Goal: Transaction & Acquisition: Purchase product/service

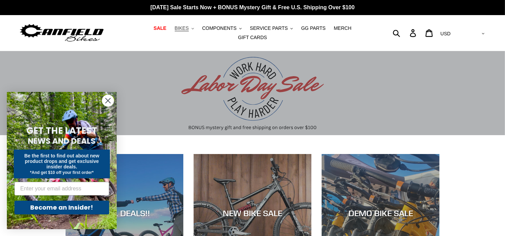
click at [175, 29] on span "BIKES" at bounding box center [182, 28] width 14 height 6
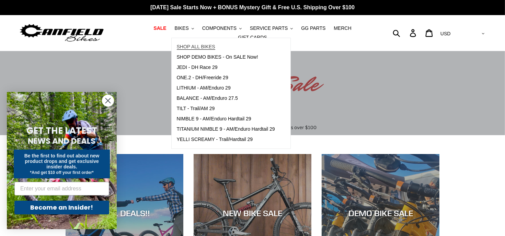
click at [177, 48] on span "SHOP ALL BIKES" at bounding box center [196, 47] width 38 height 6
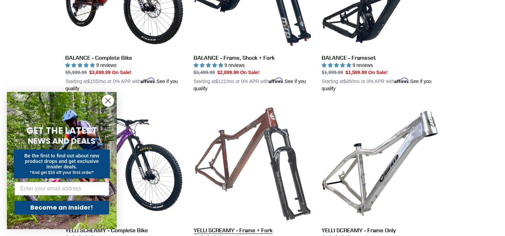
scroll to position [446, 0]
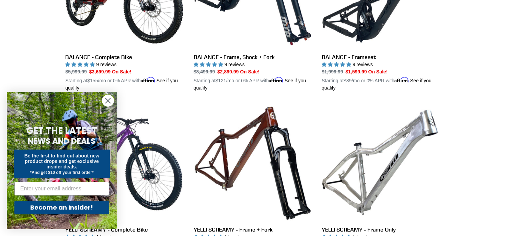
click at [108, 102] on circle "Close dialog" at bounding box center [107, 100] width 11 height 11
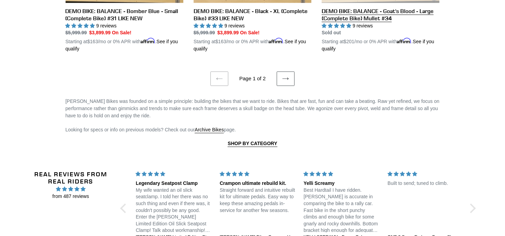
scroll to position [1545, 0]
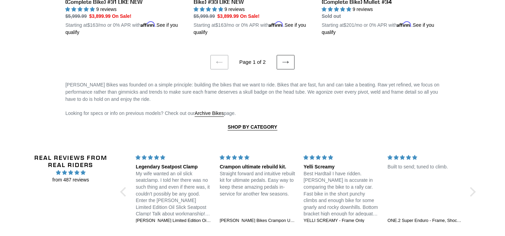
click at [278, 55] on link "Next page" at bounding box center [286, 62] width 18 height 14
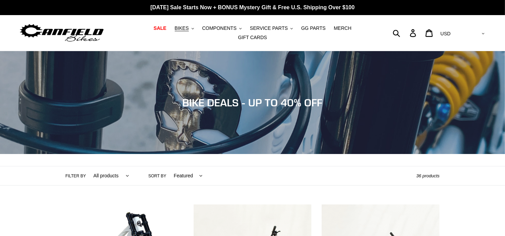
click at [110, 170] on select "All products 275 29er balance BFCM23 BFCM24 CBF DEMO BIKE Downhill Enduro Full …" at bounding box center [109, 175] width 45 height 19
select select "/collections/bikes/trail-am"
click at [87, 166] on select "All products 275 29er balance BFCM23 BFCM24 CBF DEMO BIKE Downhill Enduro Full …" at bounding box center [109, 175] width 45 height 19
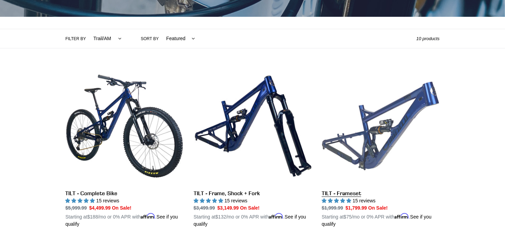
click at [391, 120] on link "TILT - Frameset" at bounding box center [381, 147] width 118 height 161
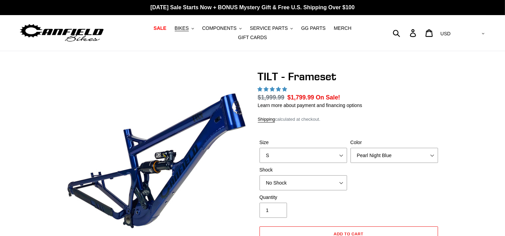
select select "highest-rating"
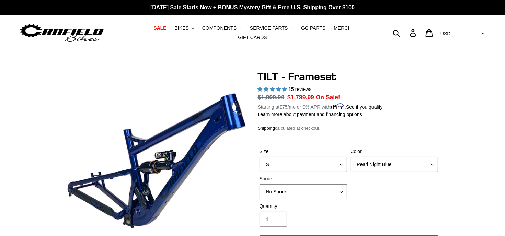
click at [276, 184] on select "No Shock Cane Creek DB Kitsuma Air RockShox Deluxe Ultimate Fox FLOAT X EXT Sto…" at bounding box center [304, 191] width 88 height 15
click at [260, 184] on select "No Shock Cane Creek DB Kitsuma Air RockShox Deluxe Ultimate Fox FLOAT X EXT Sto…" at bounding box center [304, 191] width 88 height 15
click at [297, 184] on select "No Shock Cane Creek DB Kitsuma Air RockShox Deluxe Ultimate Fox FLOAT X EXT Sto…" at bounding box center [304, 191] width 88 height 15
select select "Fox FLOAT X"
click at [260, 184] on select "No Shock Cane Creek DB Kitsuma Air RockShox Deluxe Ultimate Fox FLOAT X EXT Sto…" at bounding box center [304, 191] width 88 height 15
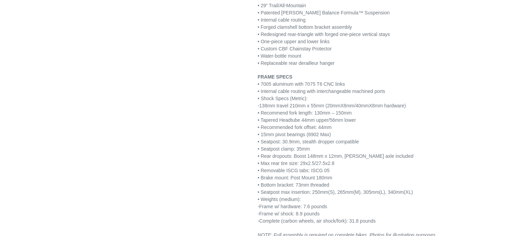
scroll to position [892, 0]
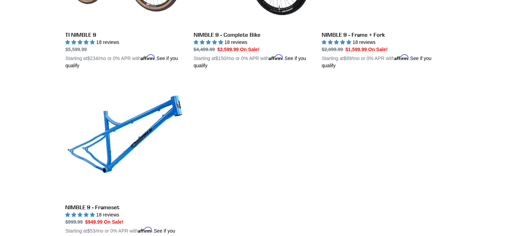
scroll to position [721, 0]
